Goal: Task Accomplishment & Management: Use online tool/utility

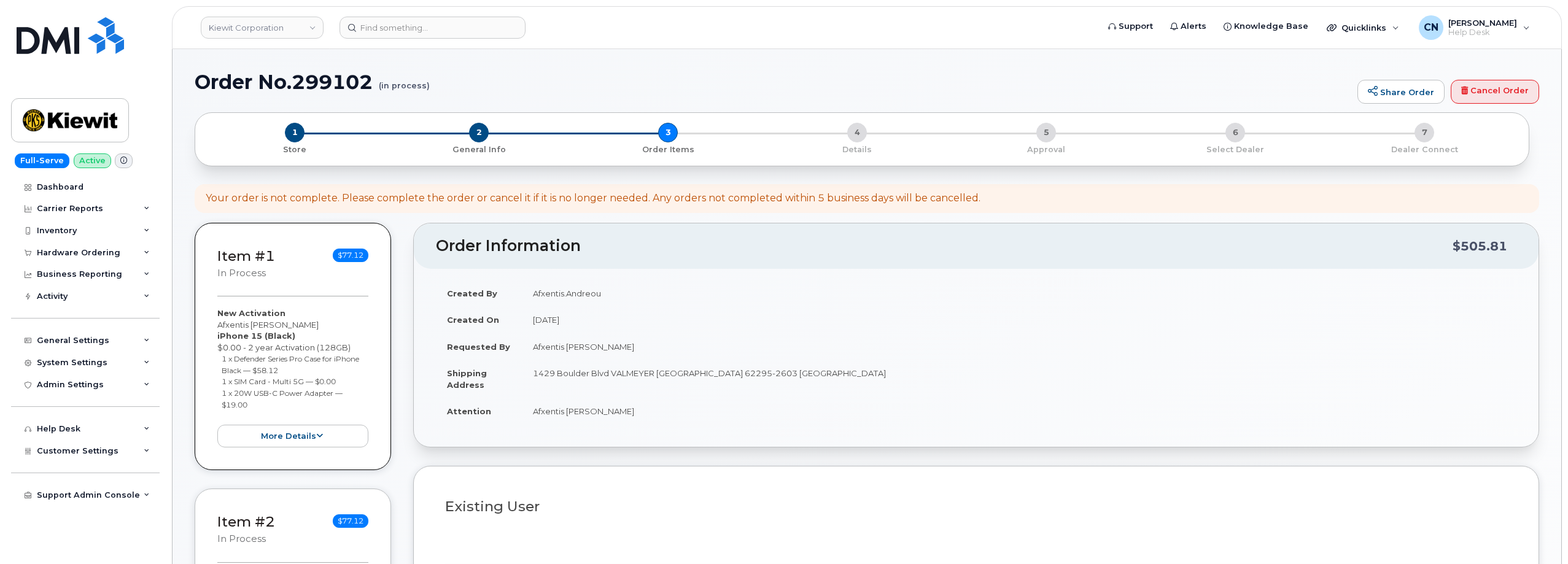
select select
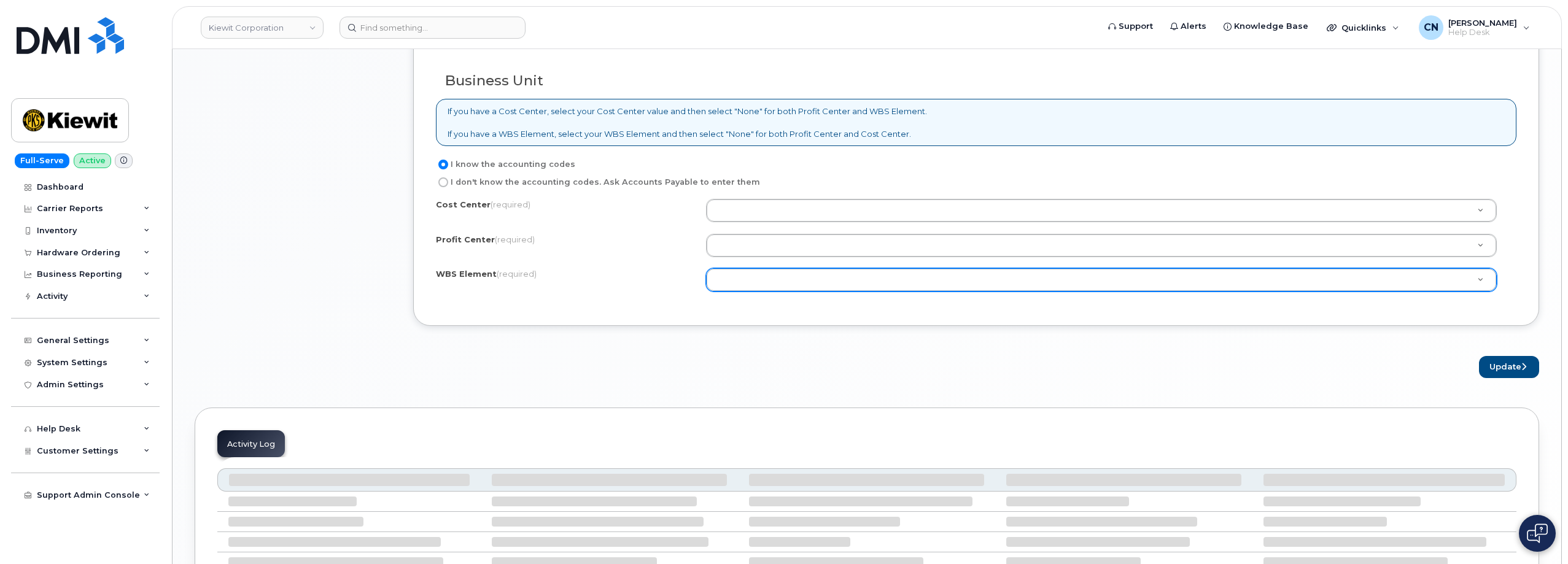
scroll to position [940, 0]
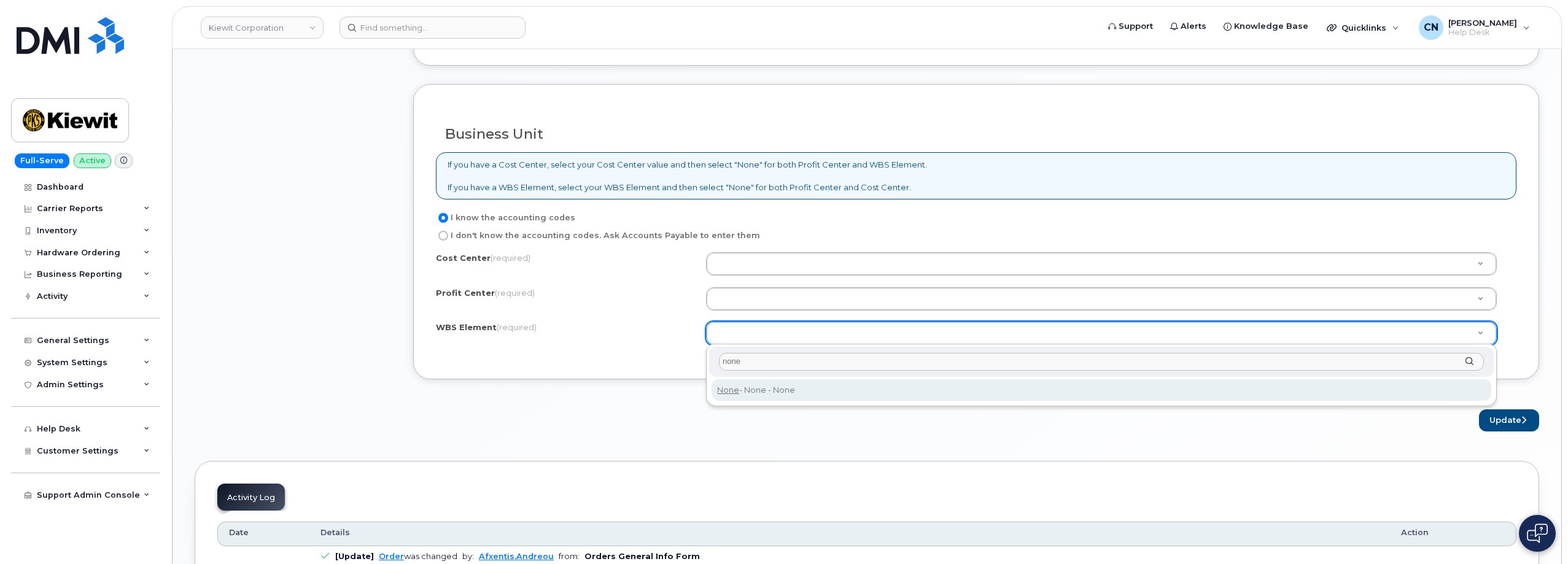
type input "none"
type input "None"
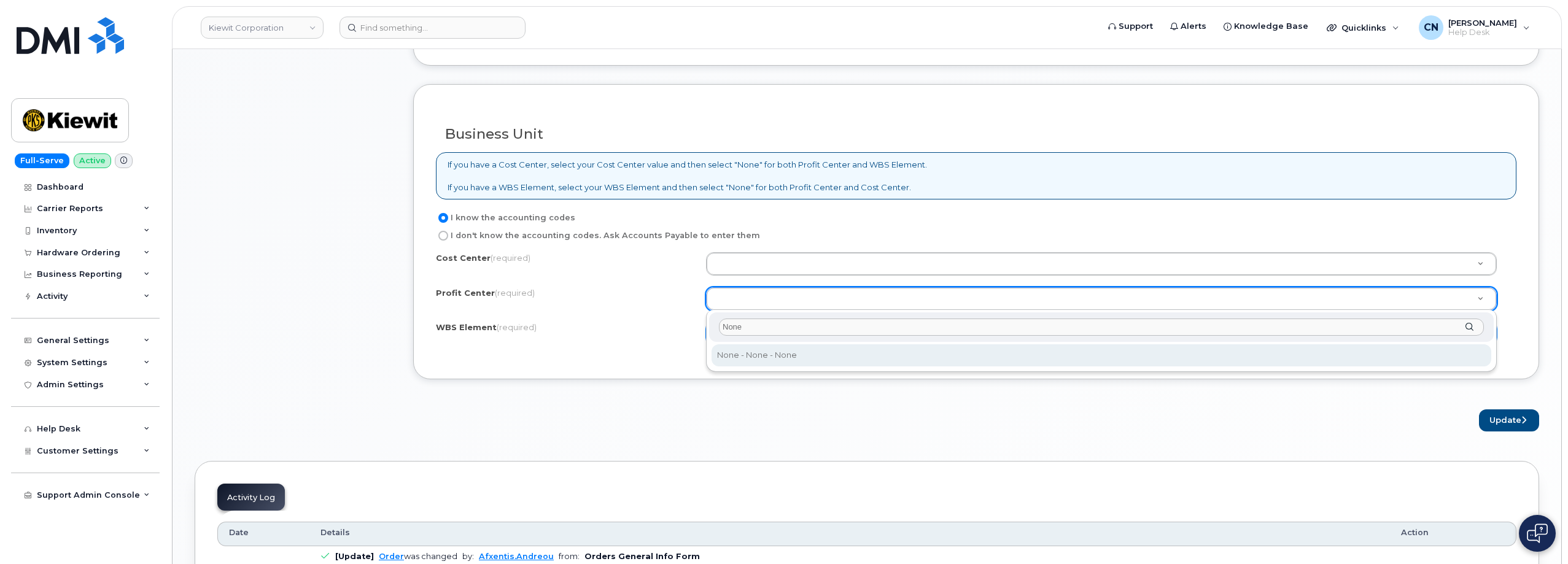
type input "None"
select select "None"
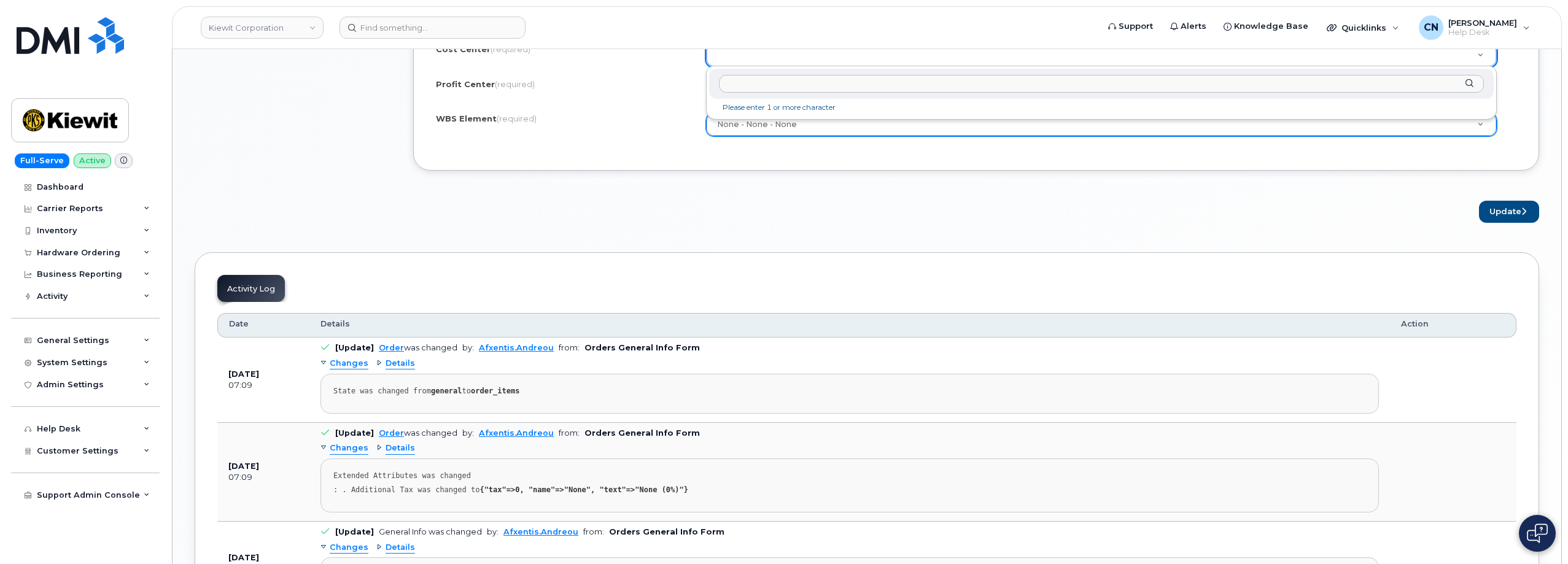
scroll to position [1043, 0]
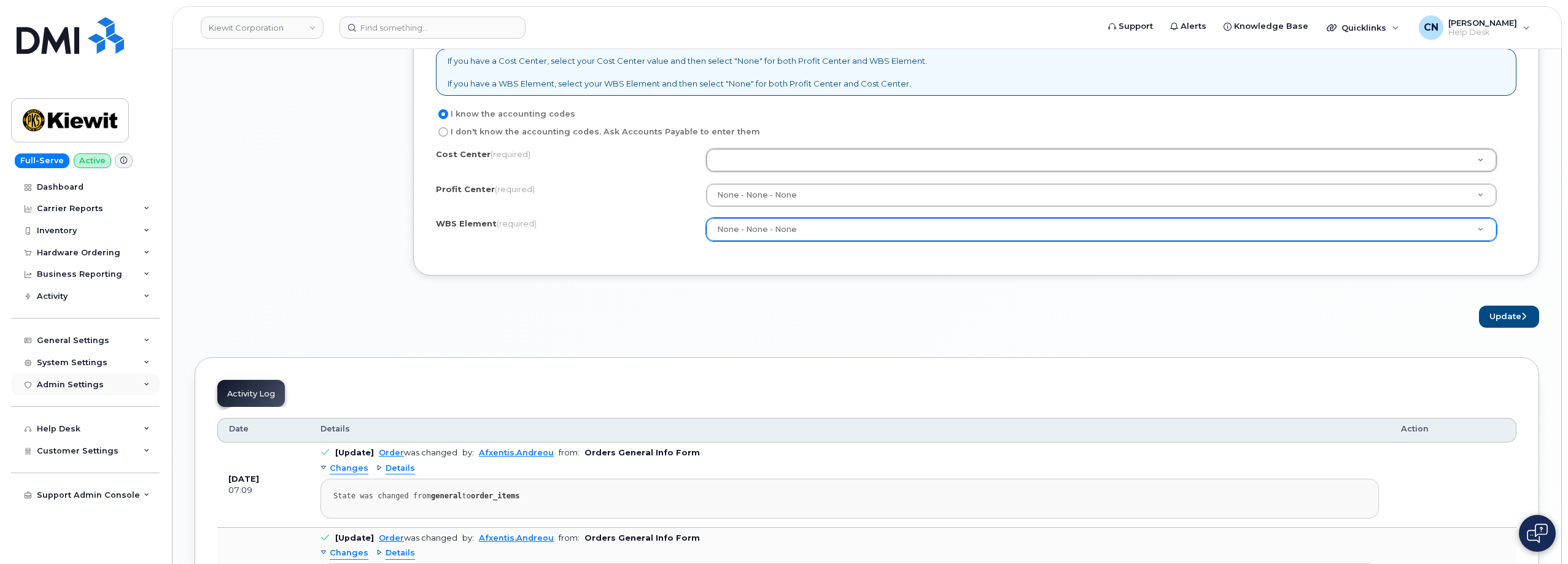
type input "C"
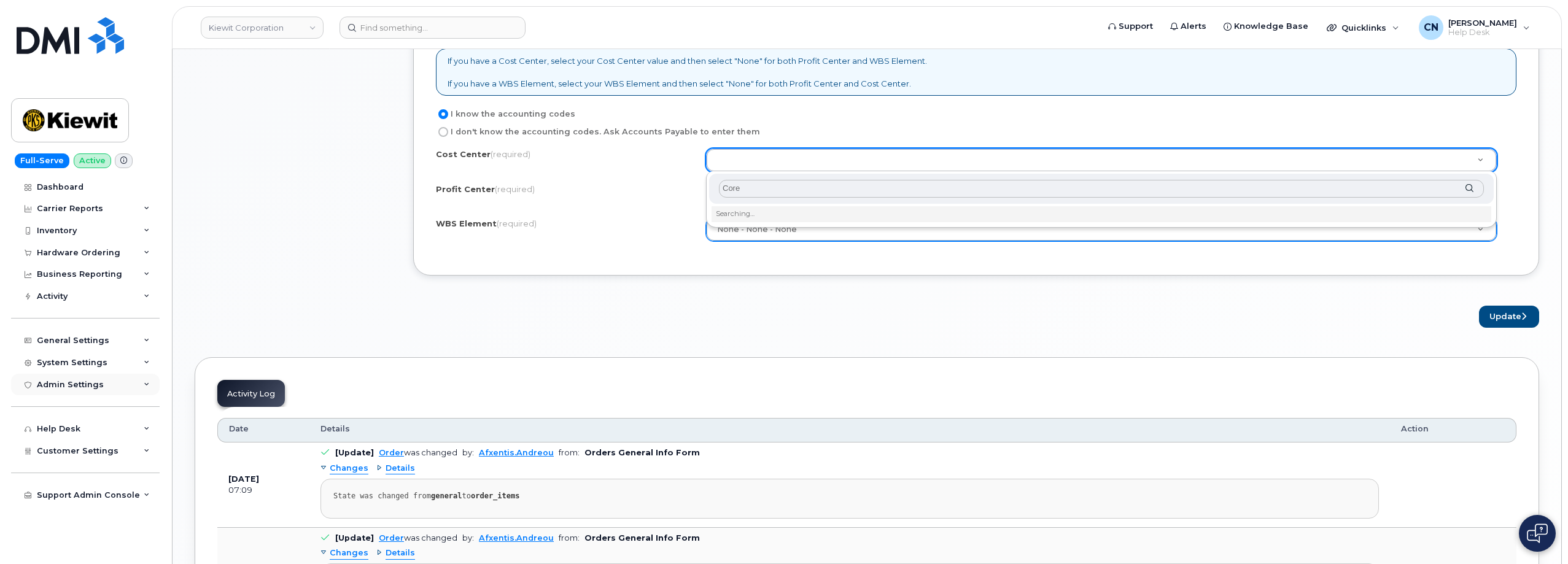
type input "Core"
